Goal: Information Seeking & Learning: Check status

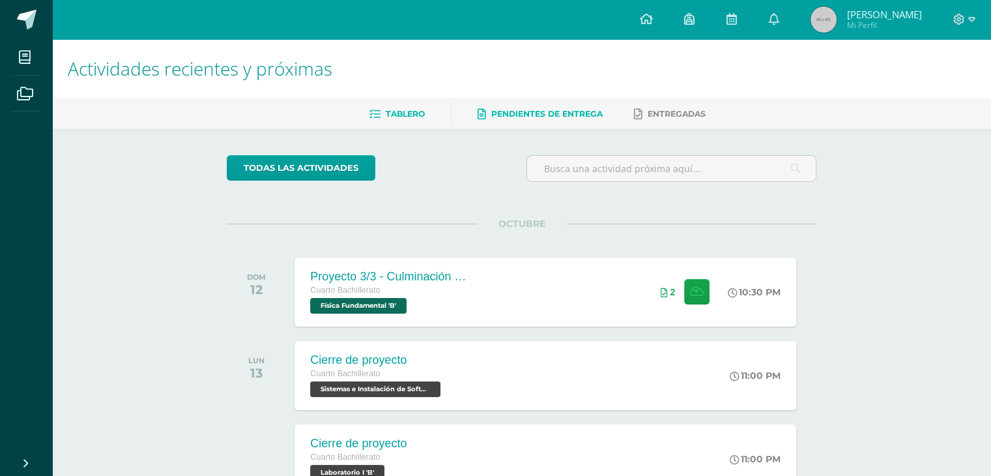
click at [528, 121] on link "Pendientes de entrega" at bounding box center [540, 114] width 125 height 21
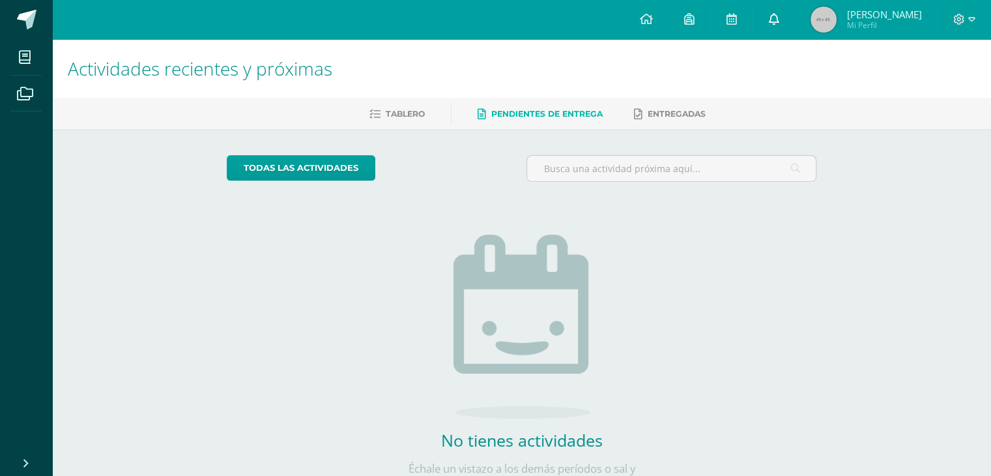
click at [779, 13] on icon at bounding box center [773, 19] width 10 height 12
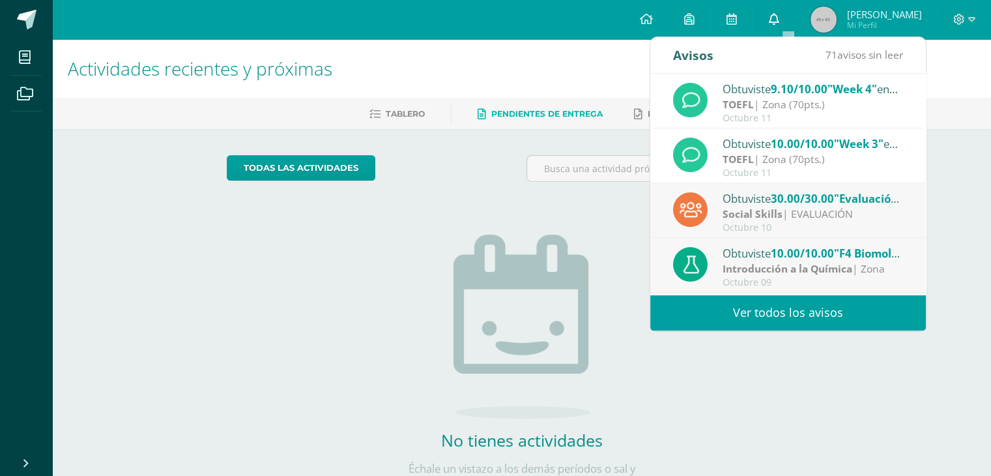
click at [779, 13] on icon at bounding box center [773, 19] width 10 height 12
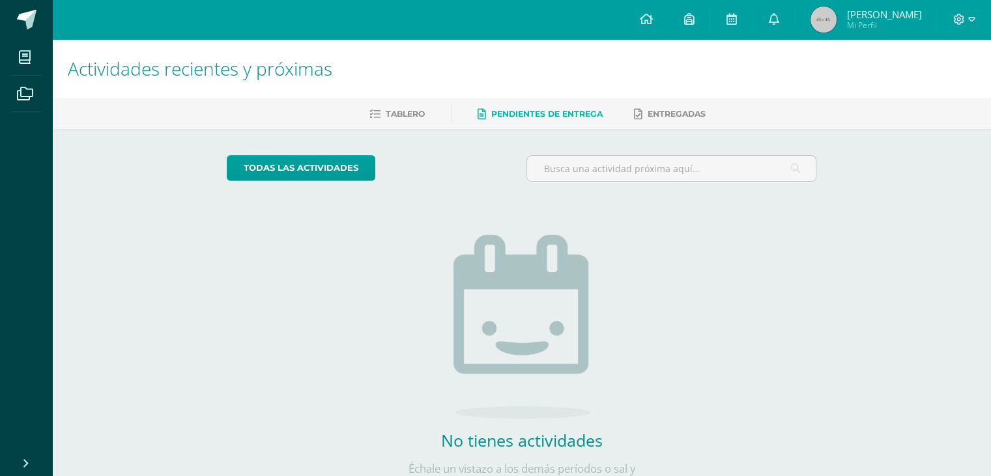
click at [858, 26] on span "Julio Eduardo Mi Perfil" at bounding box center [866, 20] width 116 height 26
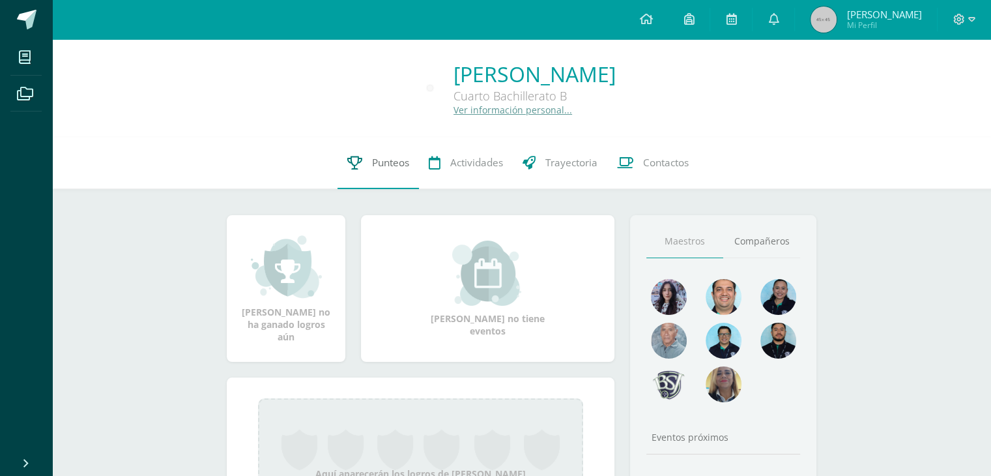
click at [392, 164] on span "Punteos" at bounding box center [390, 163] width 37 height 14
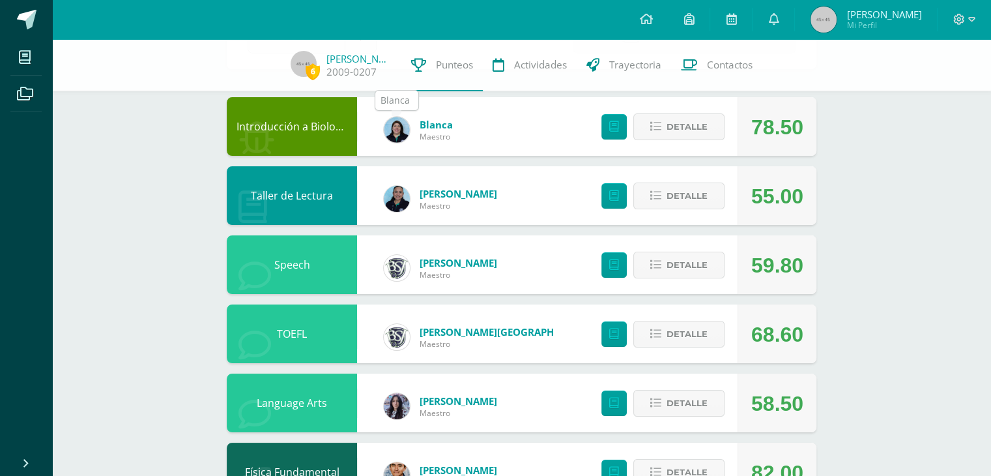
scroll to position [130, 0]
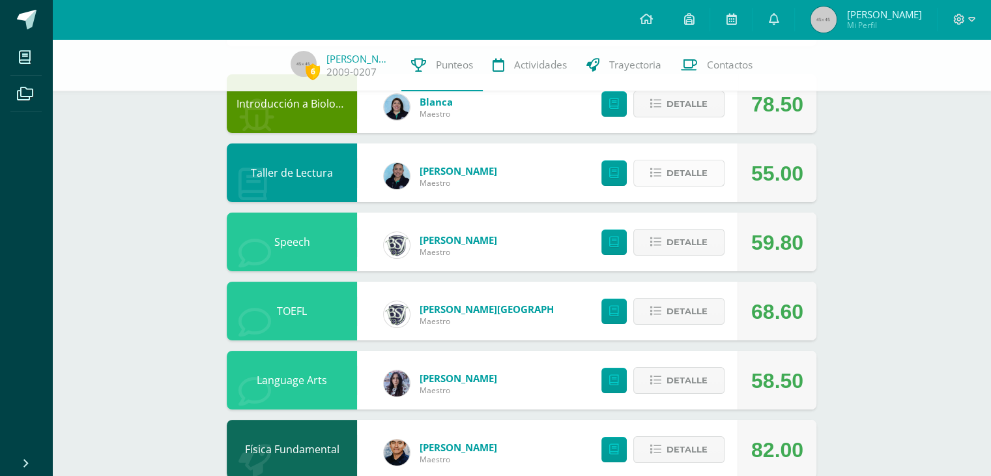
click at [670, 162] on span "Detalle" at bounding box center [686, 173] width 41 height 24
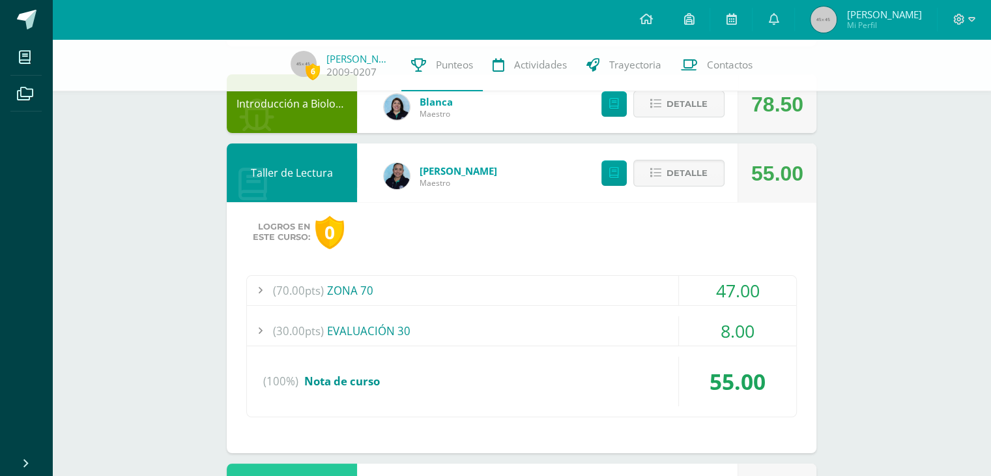
click at [549, 282] on div "(70.00pts) ZONA 70" at bounding box center [521, 290] width 549 height 29
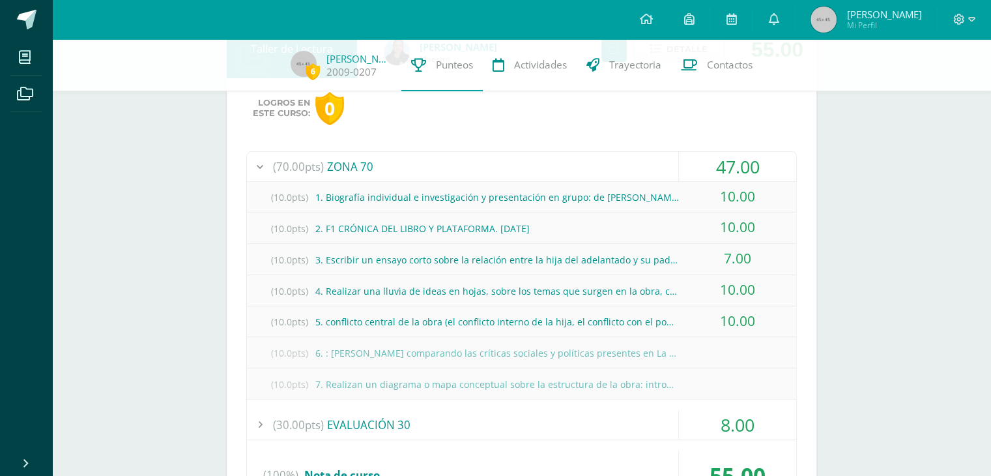
scroll to position [261, 0]
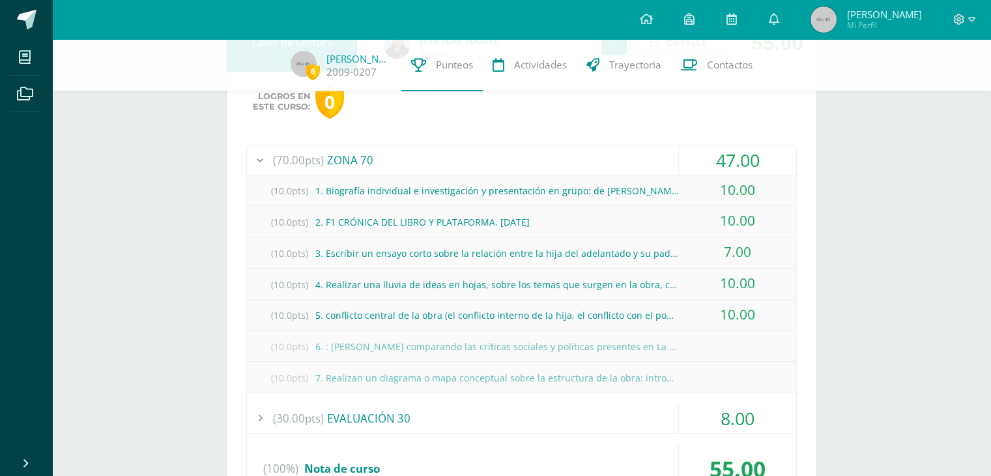
click at [400, 161] on div "(70.00pts) ZONA 70" at bounding box center [521, 159] width 549 height 29
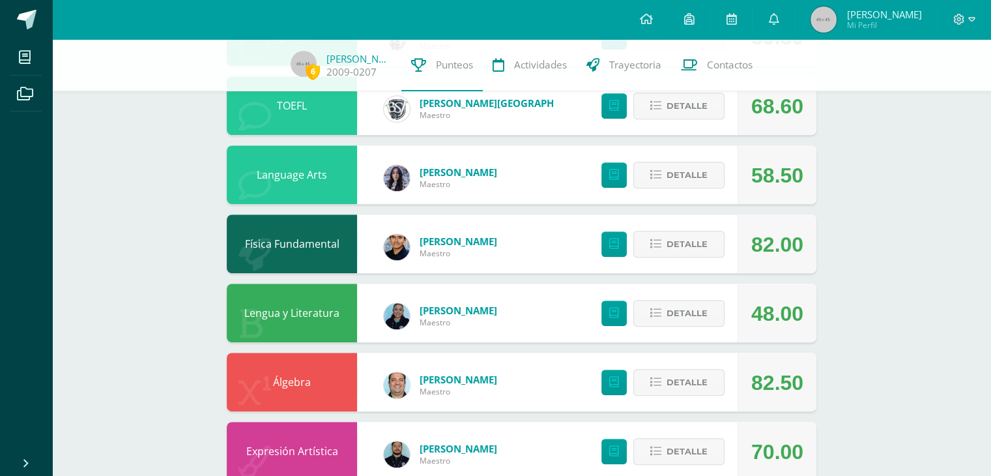
scroll to position [782, 0]
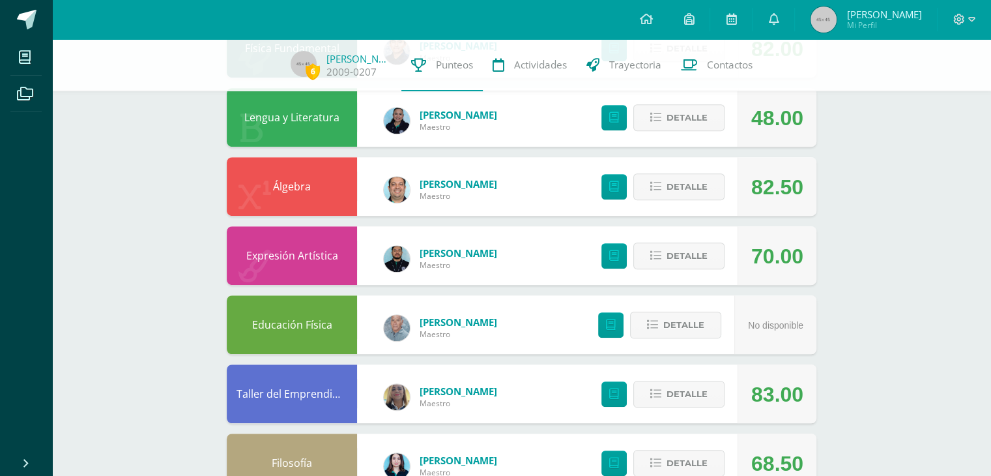
click at [673, 132] on div "Detalle" at bounding box center [660, 117] width 156 height 59
click at [657, 121] on icon at bounding box center [655, 117] width 11 height 11
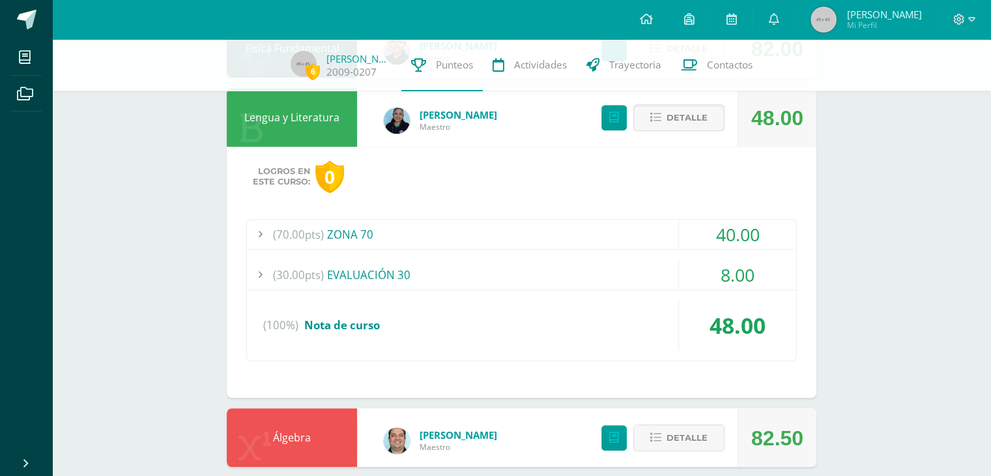
click at [535, 227] on div "(70.00pts) ZONA 70" at bounding box center [521, 234] width 549 height 29
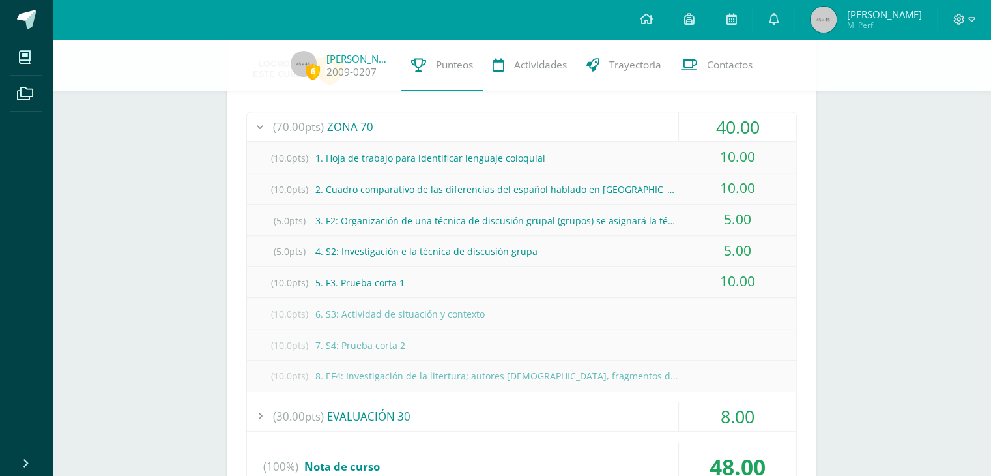
scroll to position [912, 0]
